Goal: Task Accomplishment & Management: Complete application form

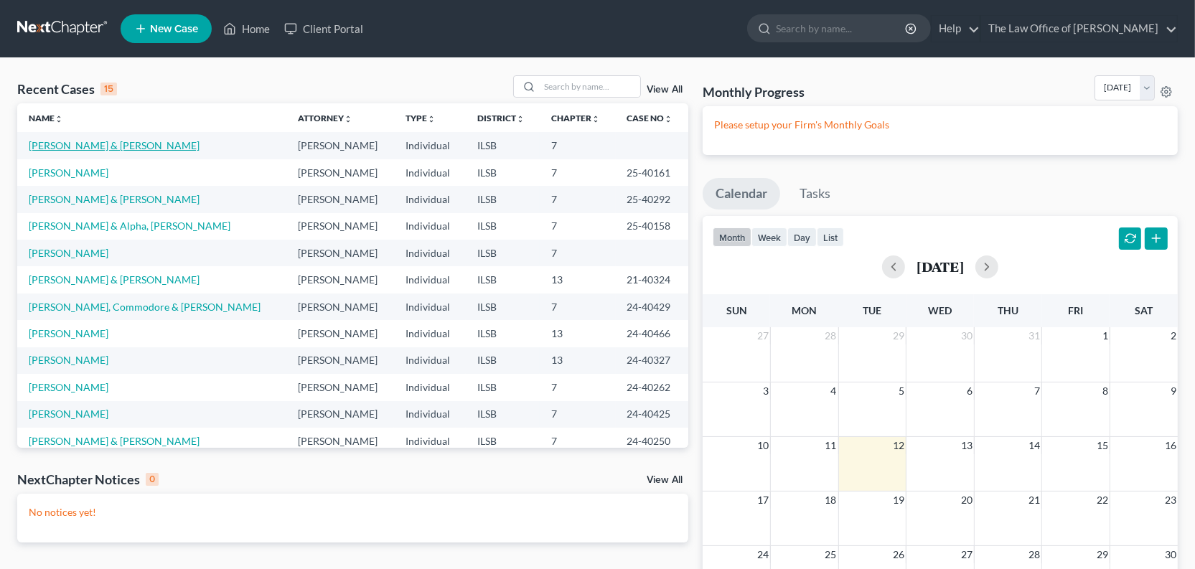
click at [76, 151] on link "[PERSON_NAME] & [PERSON_NAME]" at bounding box center [114, 145] width 171 height 12
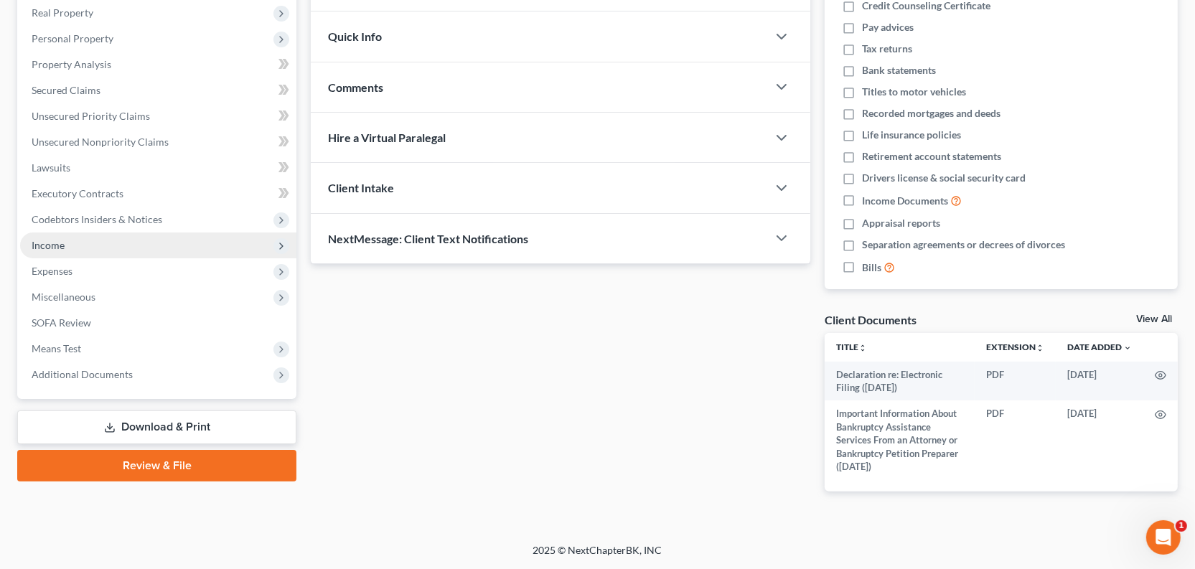
click at [90, 258] on span "Income" at bounding box center [158, 246] width 276 height 26
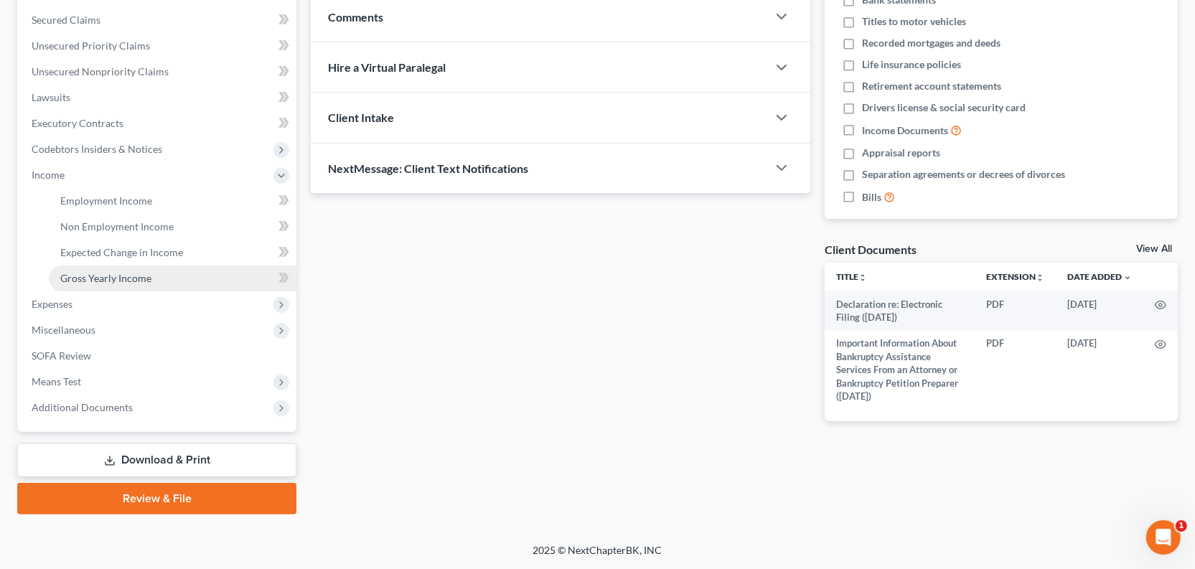
scroll to position [378, 0]
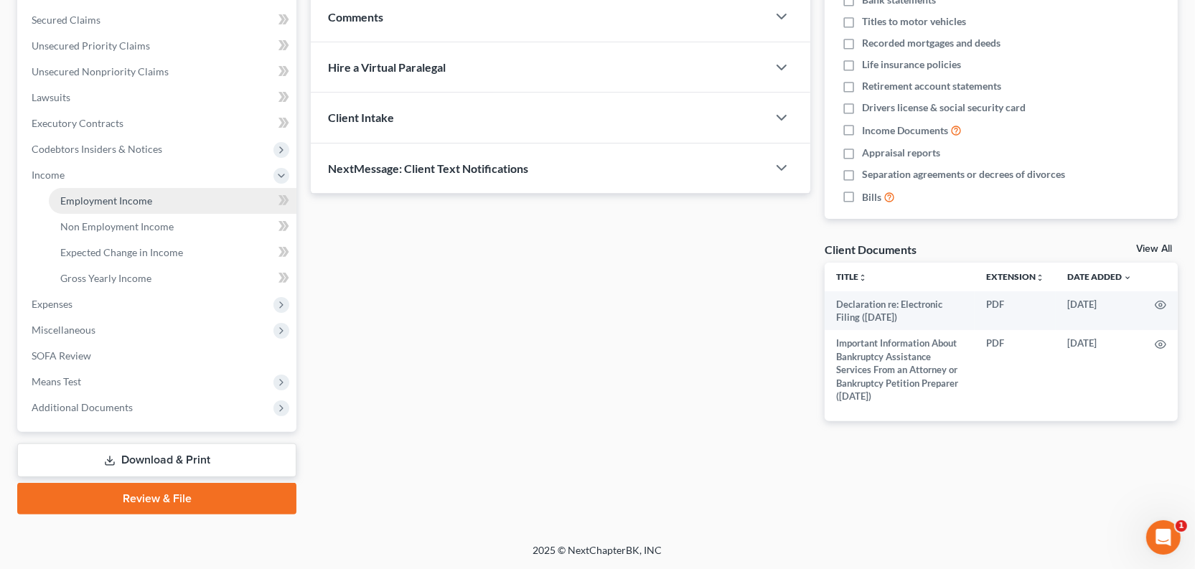
click at [106, 207] on span "Employment Income" at bounding box center [106, 201] width 92 height 12
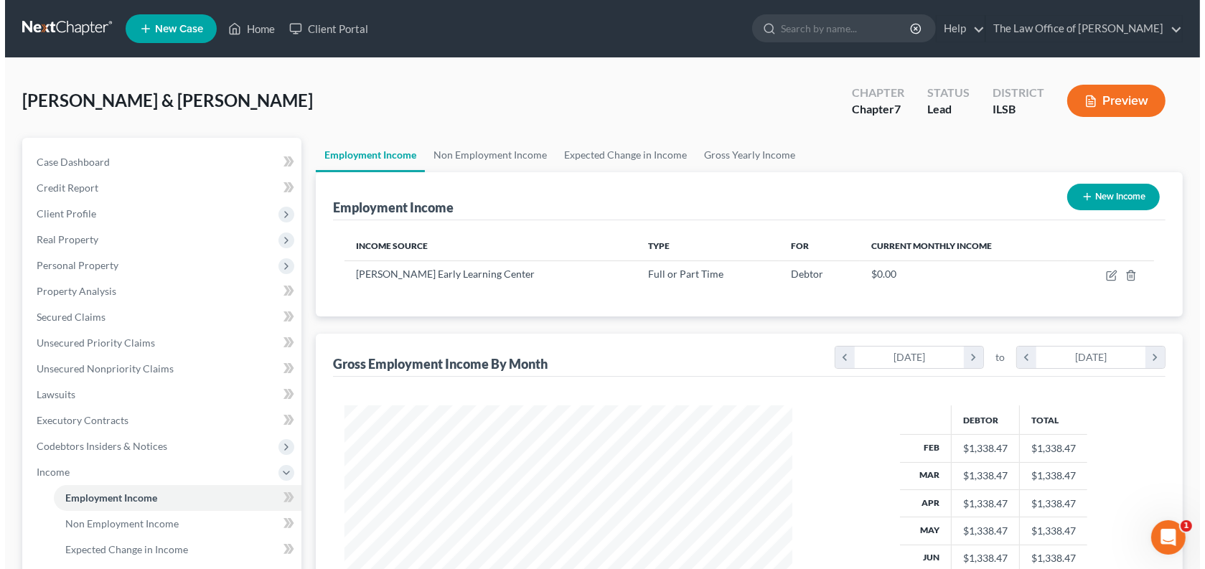
scroll to position [319, 477]
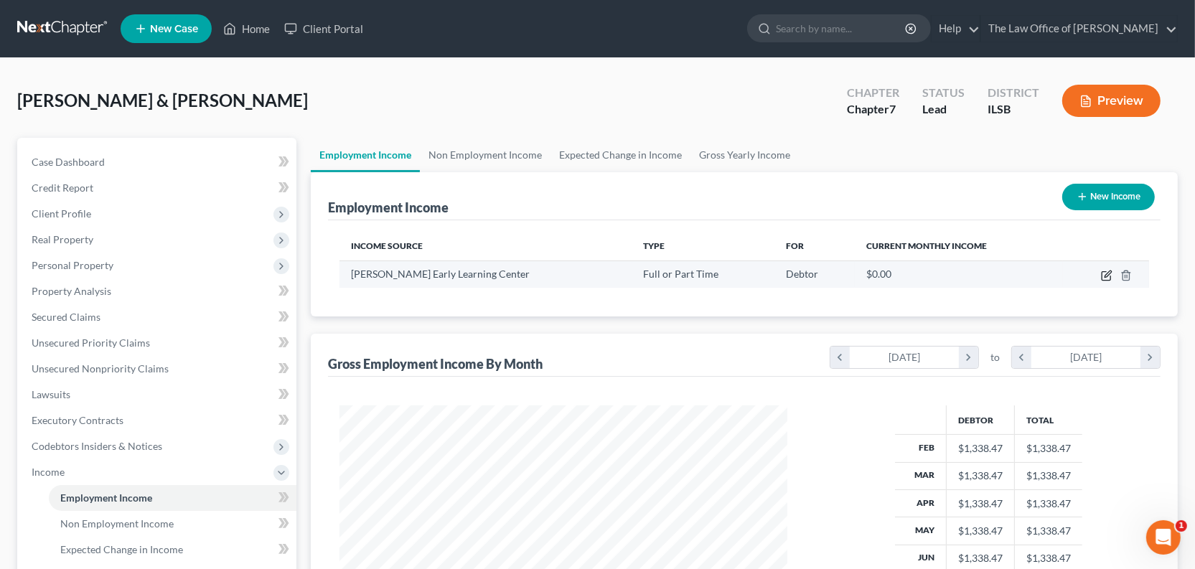
click at [1083, 288] on td at bounding box center [1106, 274] width 86 height 27
click at [1101, 281] on icon "button" at bounding box center [1106, 275] width 11 height 11
select select "0"
select select "14"
select select "0"
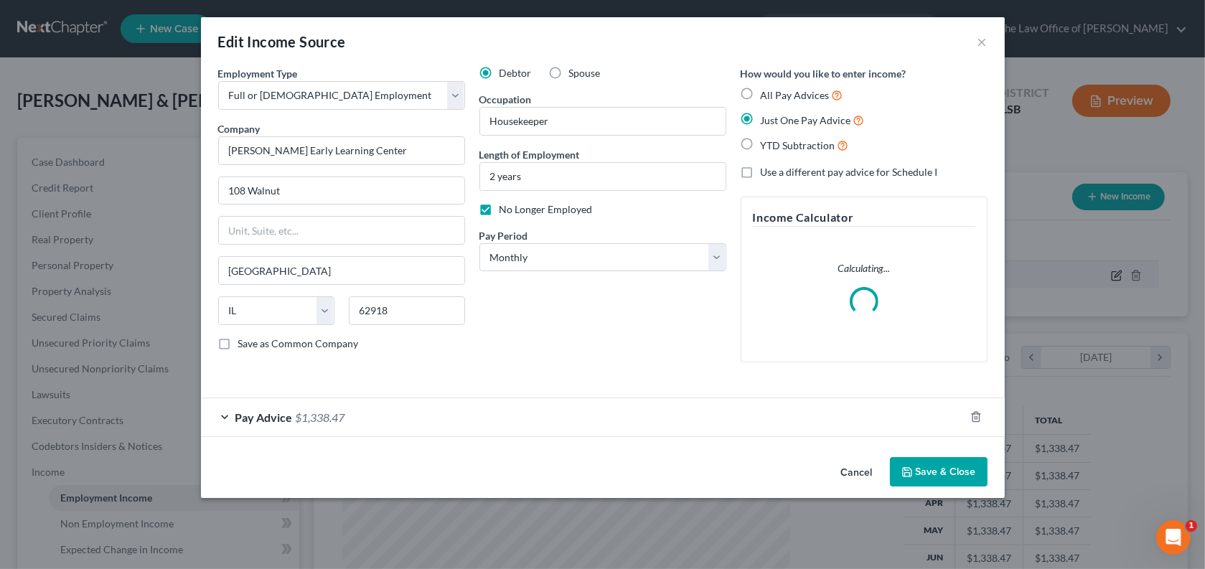
scroll to position [319, 481]
click at [569, 80] on label "Spouse" at bounding box center [585, 73] width 32 height 14
click at [575, 75] on input "Spouse" at bounding box center [579, 70] width 9 height 9
radio input "true"
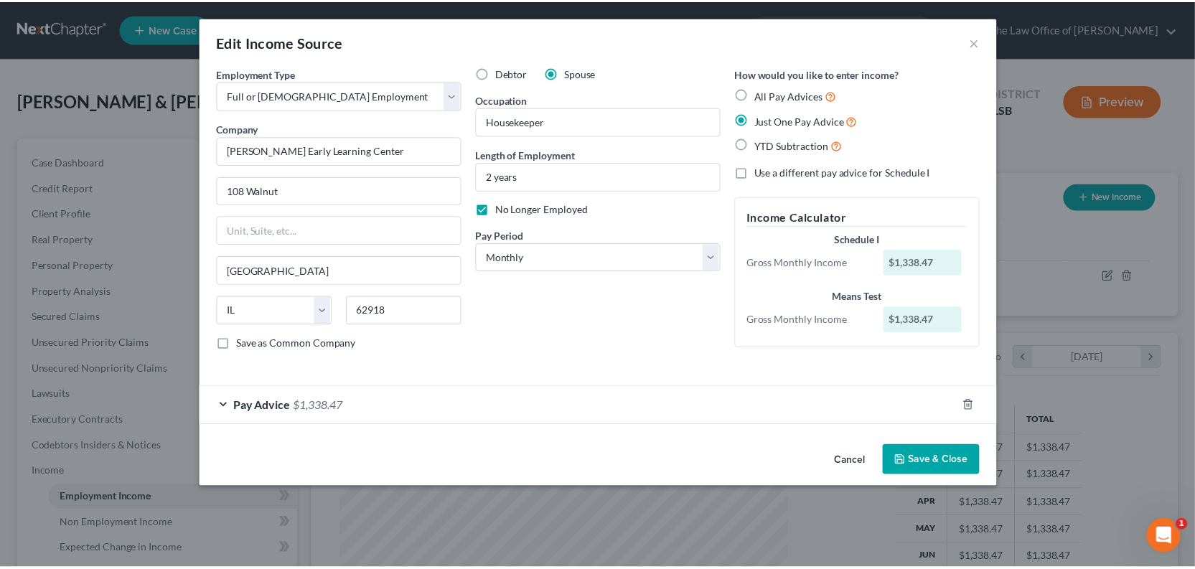
scroll to position [55, 0]
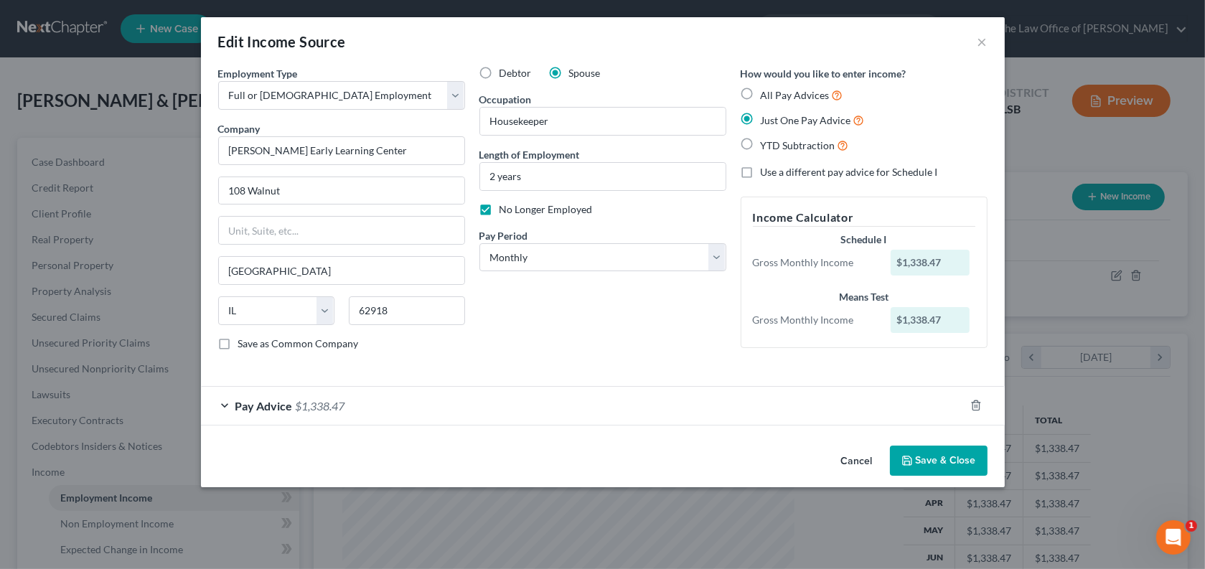
click at [988, 476] on button "Save & Close" at bounding box center [939, 461] width 98 height 30
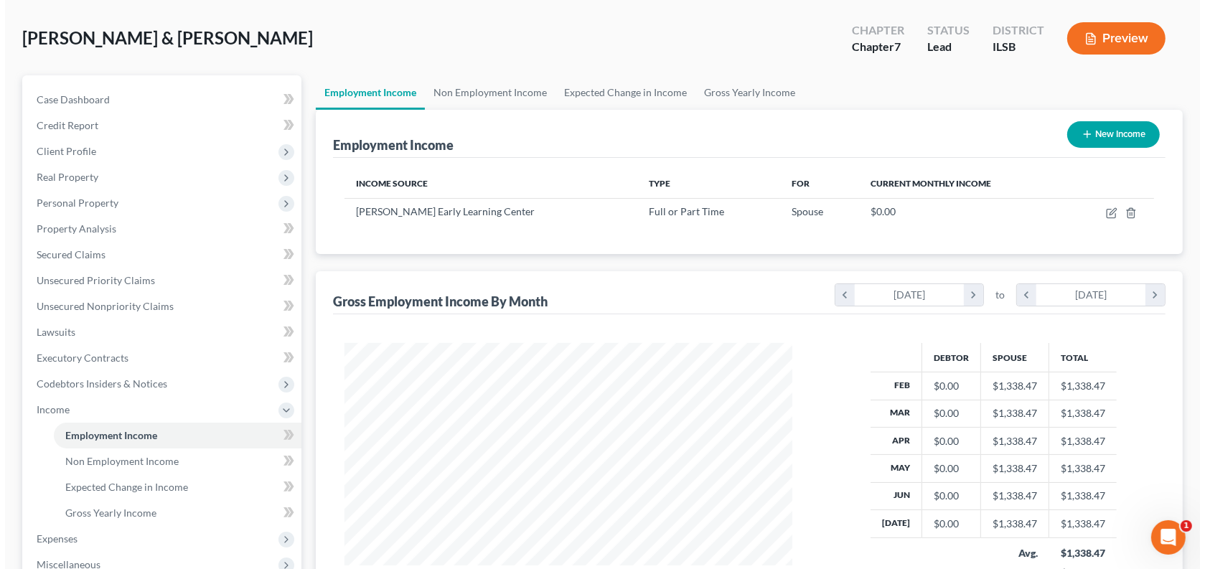
scroll to position [0, 0]
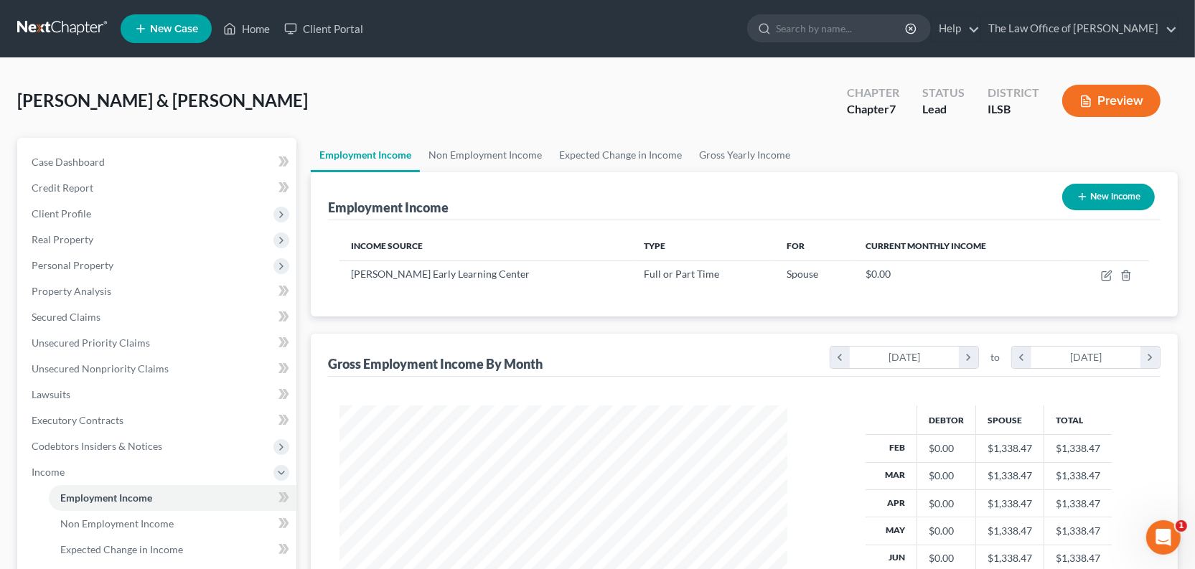
click at [1088, 117] on button "Preview" at bounding box center [1111, 101] width 98 height 32
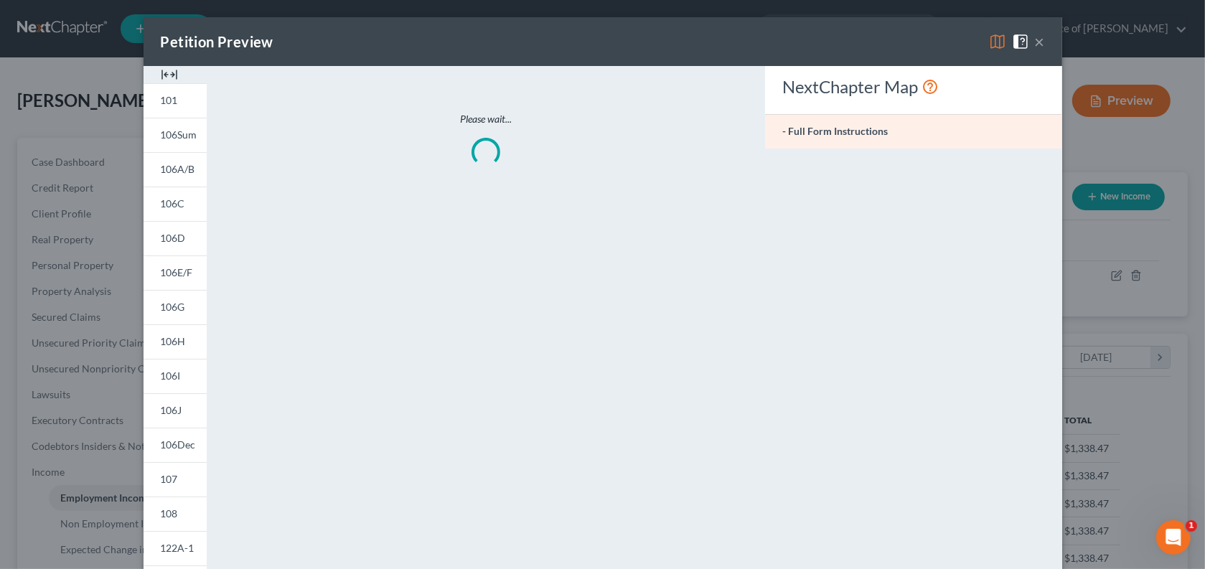
scroll to position [319, 481]
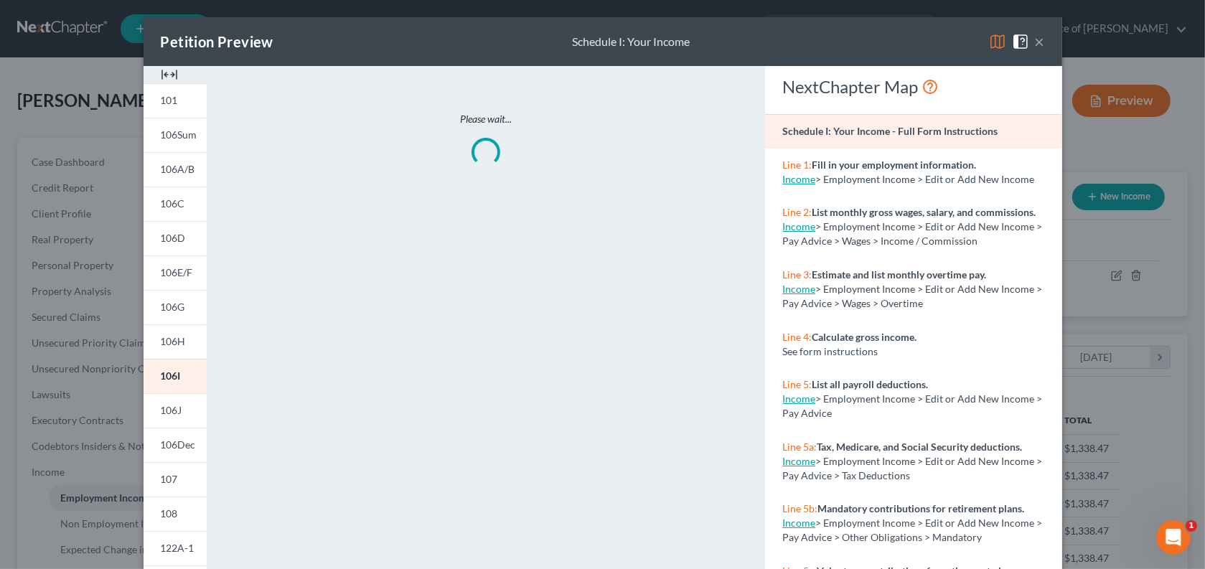
click at [161, 83] on img at bounding box center [169, 74] width 17 height 17
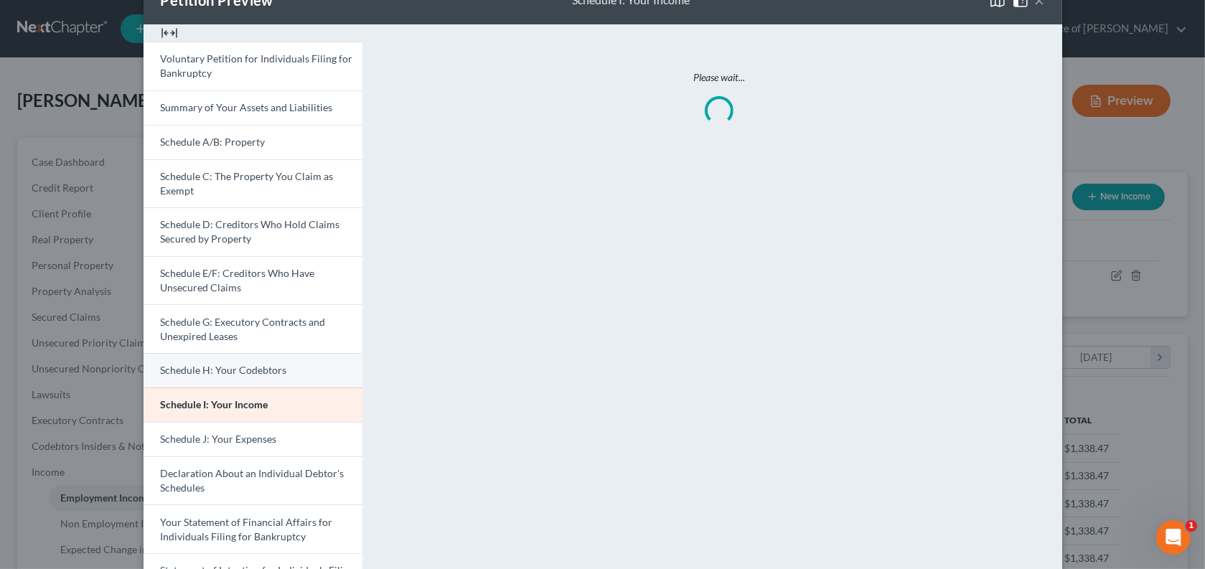
scroll to position [65, 0]
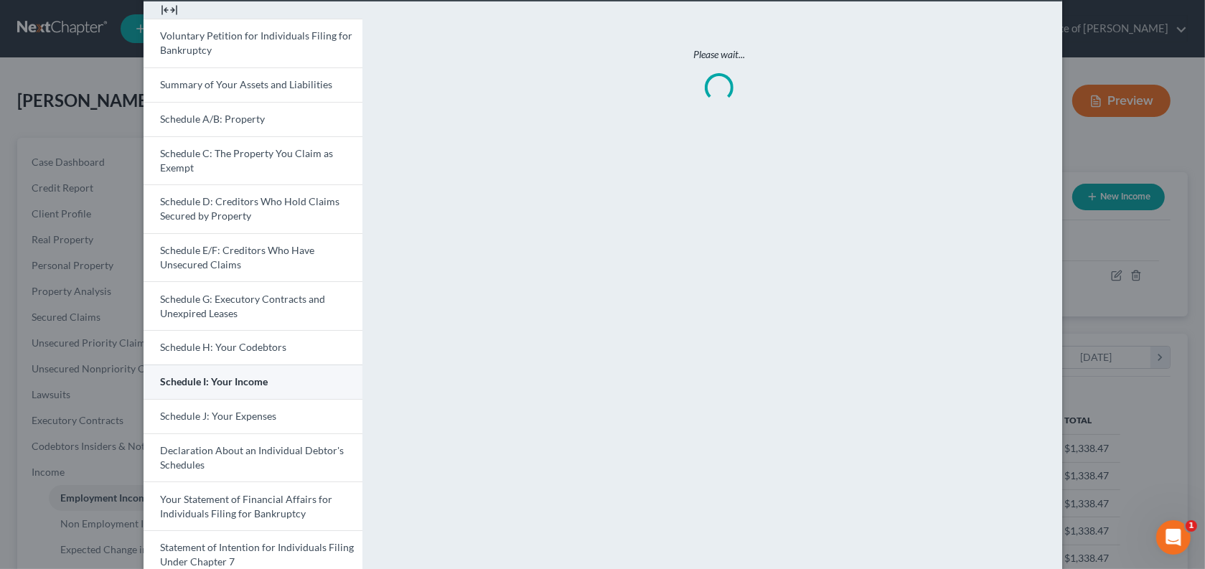
click at [170, 388] on span "Schedule I: Your Income" at bounding box center [215, 381] width 108 height 12
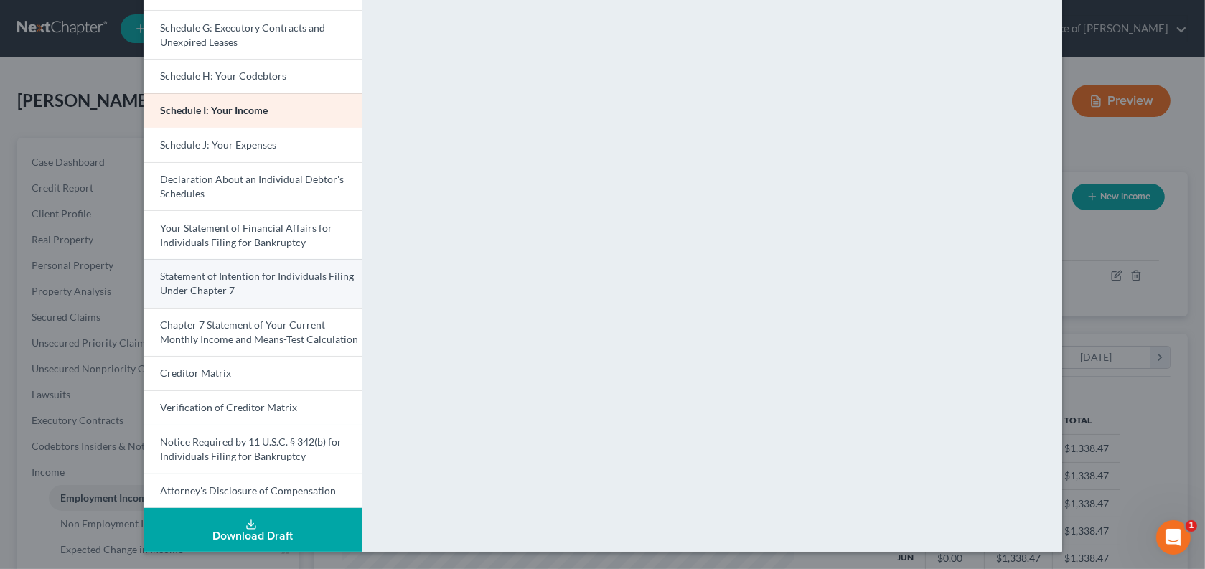
scroll to position [522, 0]
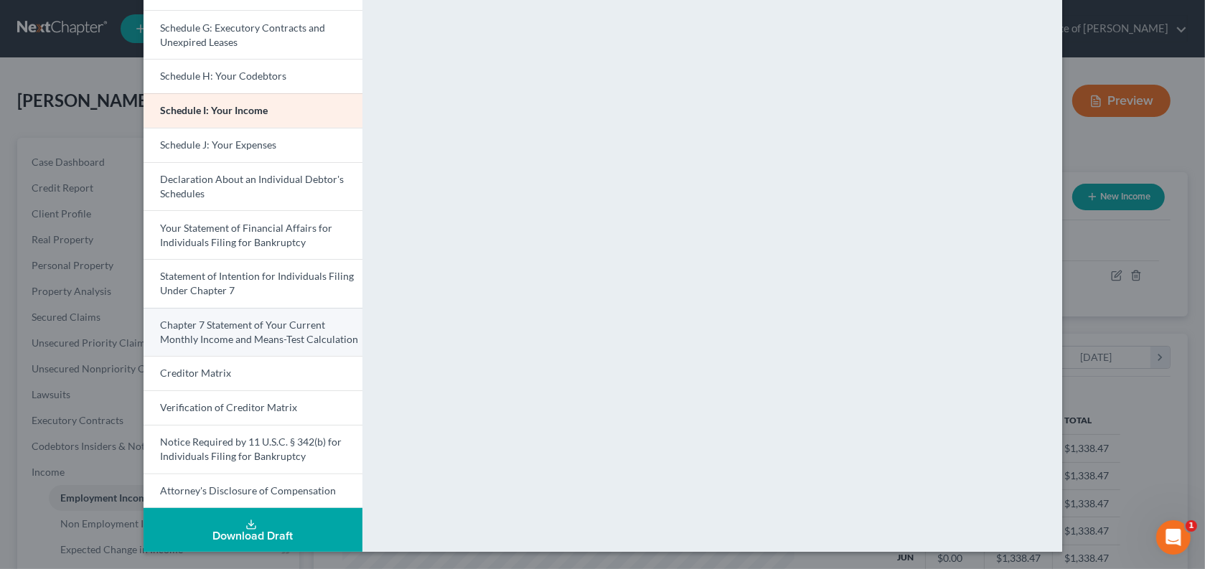
click at [182, 319] on span "Chapter 7 Statement of Your Current Monthly Income and Means-Test Calculation" at bounding box center [260, 332] width 198 height 27
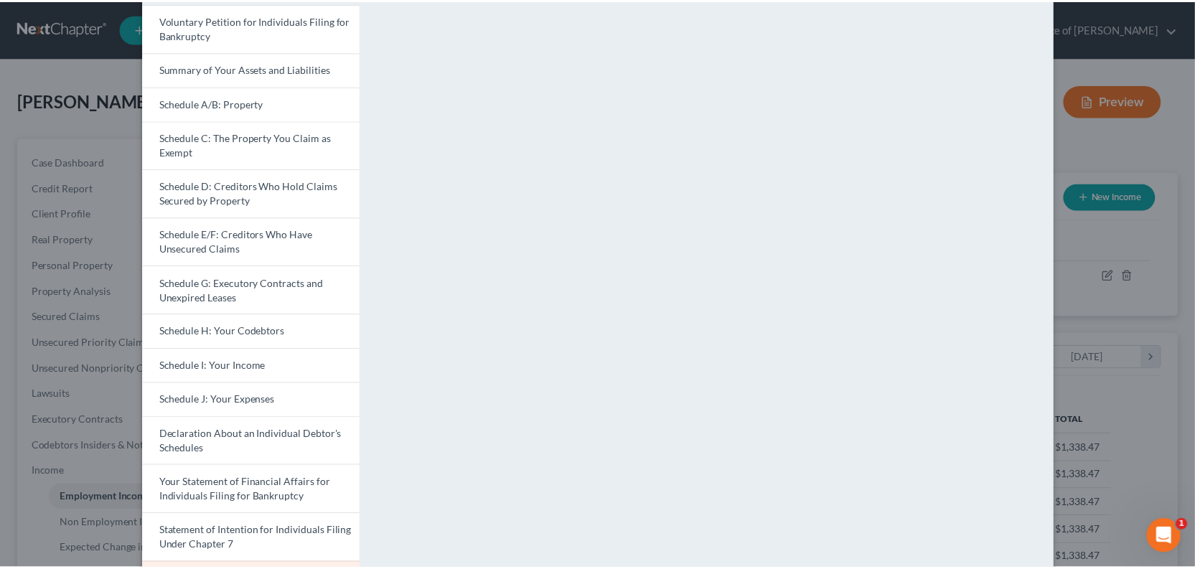
scroll to position [0, 0]
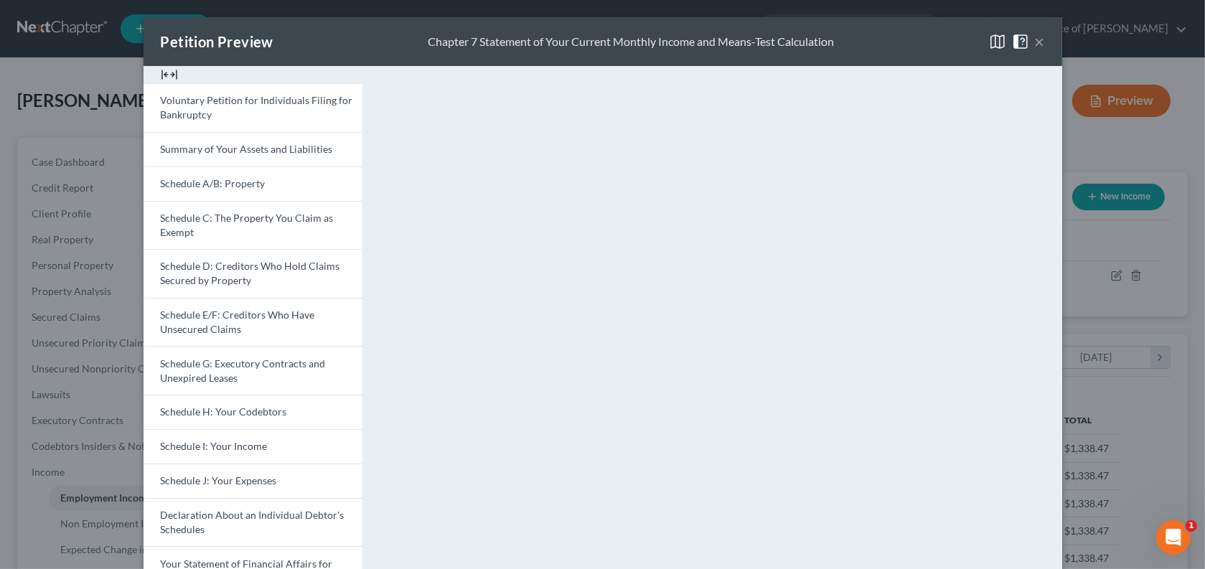
click at [1045, 50] on button "×" at bounding box center [1040, 41] width 10 height 17
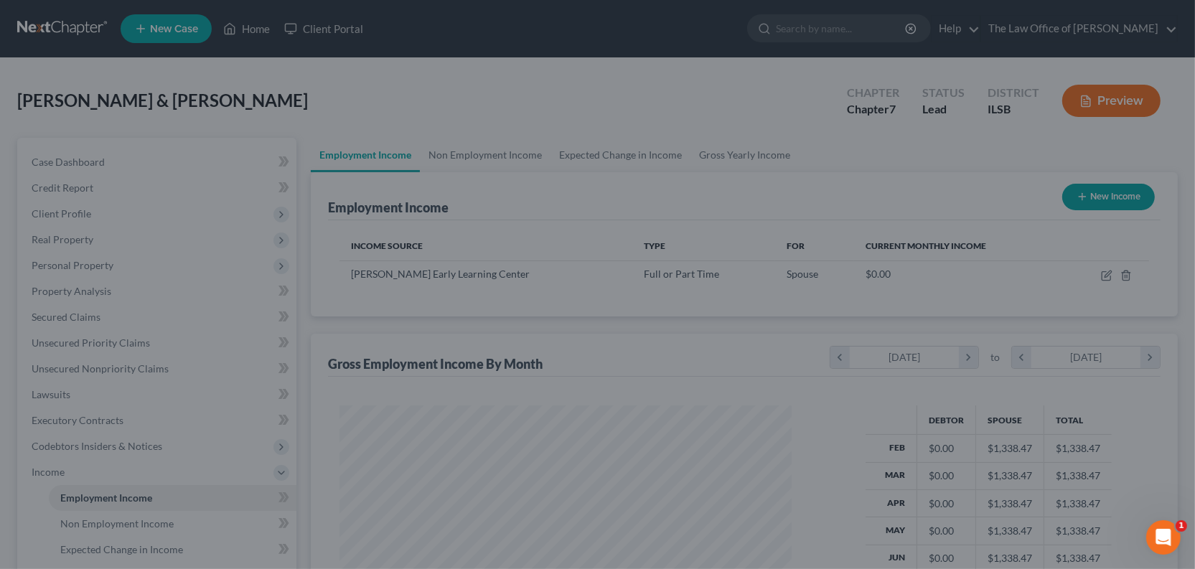
scroll to position [717521, 717363]
